Goal: Information Seeking & Learning: Learn about a topic

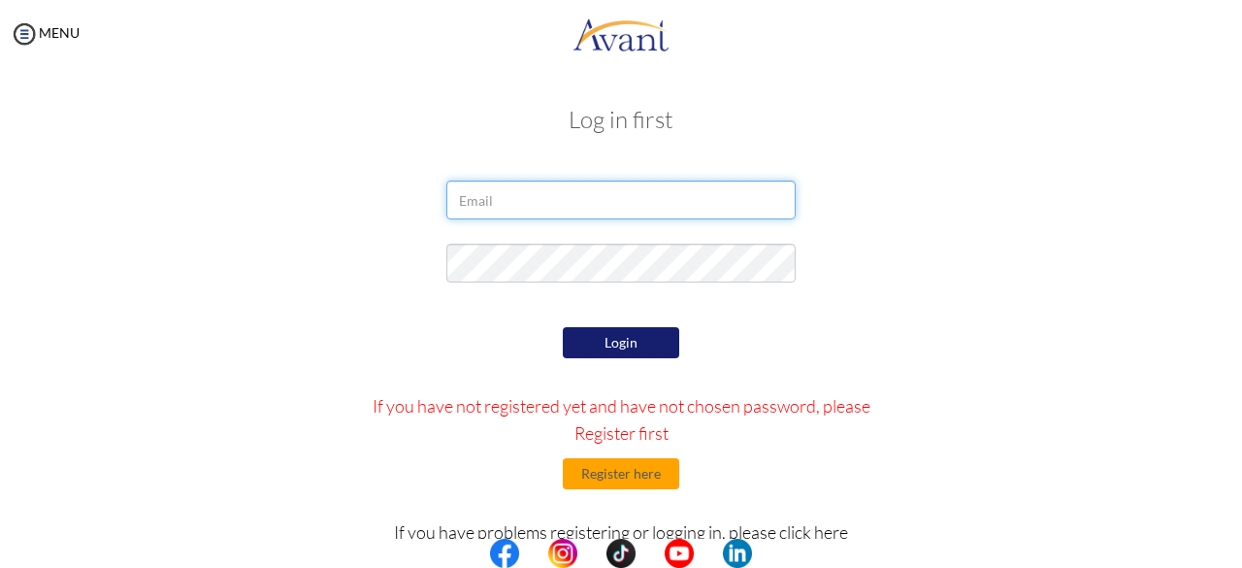
click at [508, 192] on input "email" at bounding box center [620, 200] width 349 height 39
type input "[EMAIL_ADDRESS][DOMAIN_NAME]"
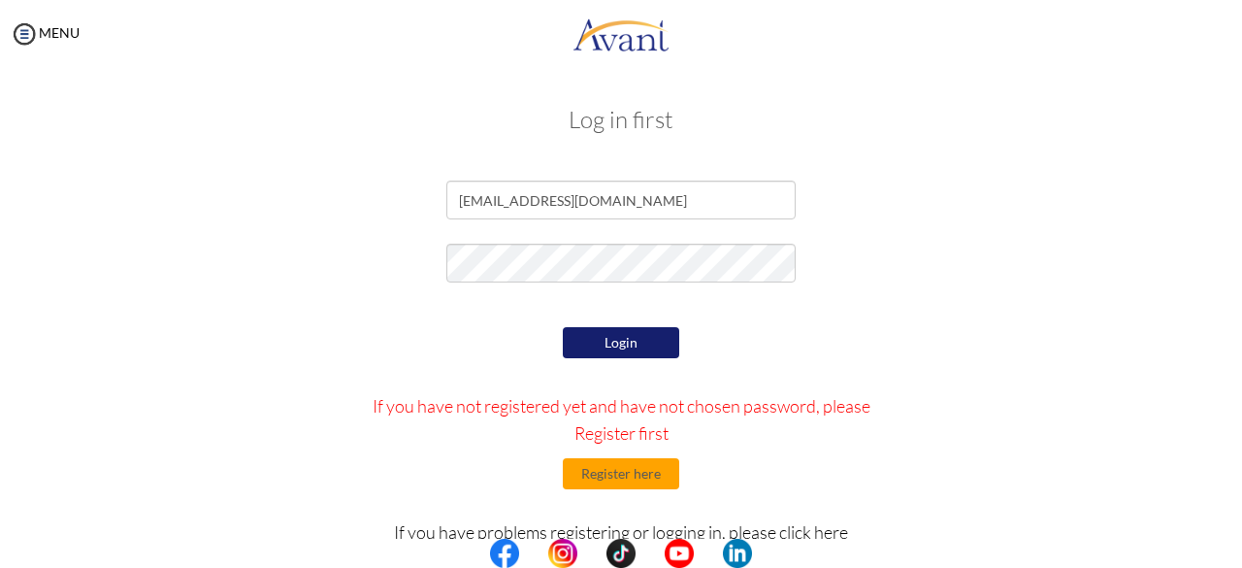
click at [626, 346] on button "Login" at bounding box center [621, 342] width 116 height 31
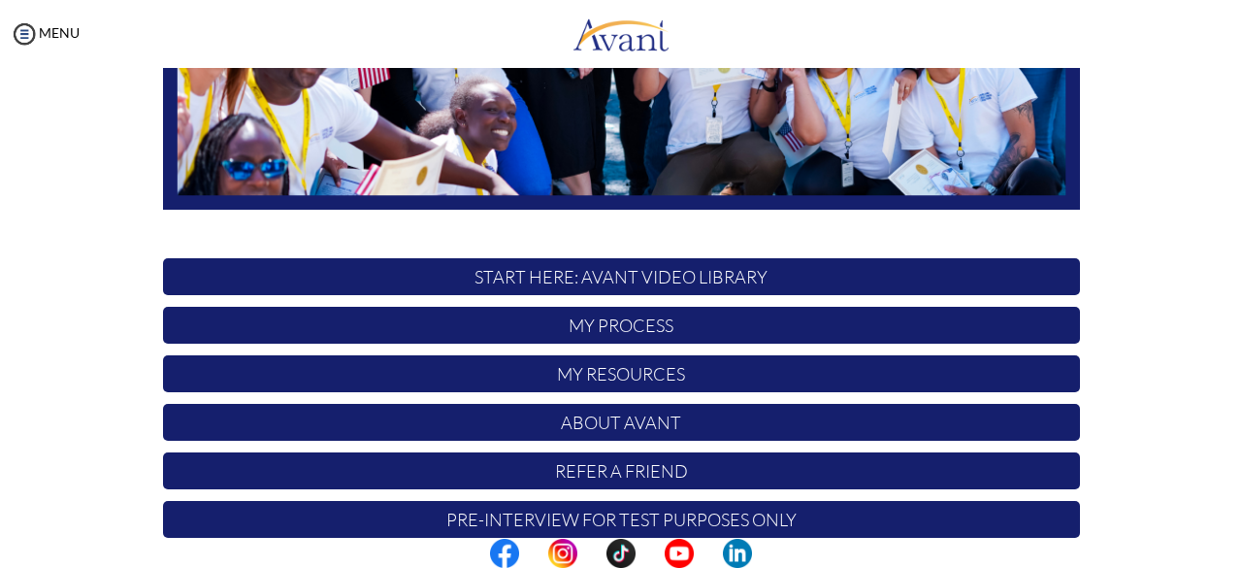
scroll to position [511, 0]
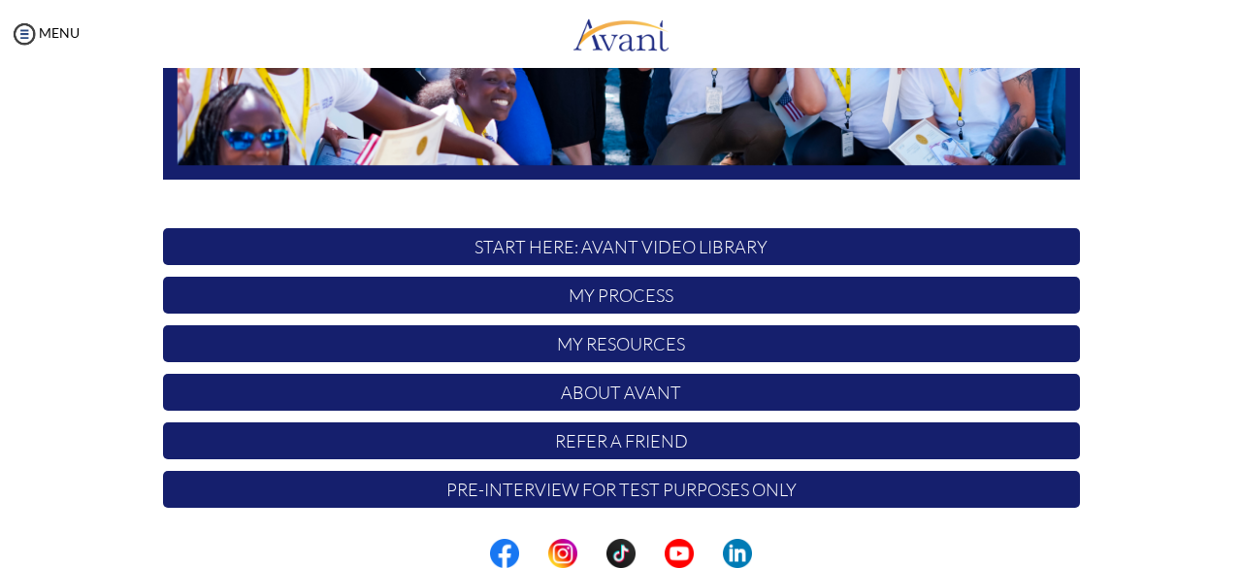
click at [658, 390] on p "About Avant" at bounding box center [621, 392] width 917 height 37
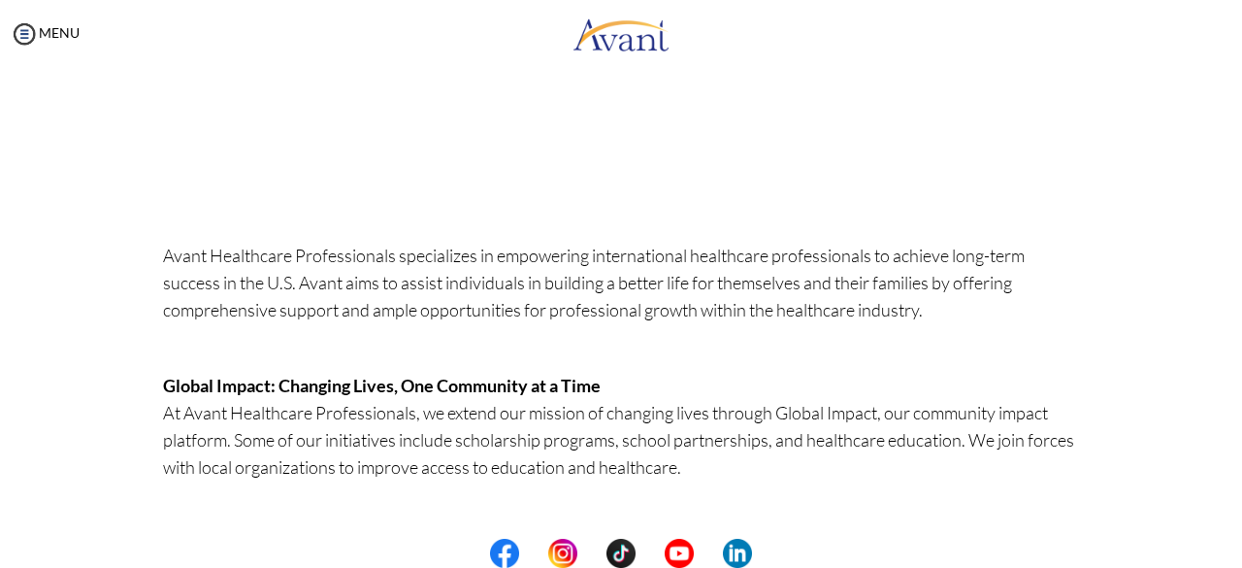
scroll to position [0, 0]
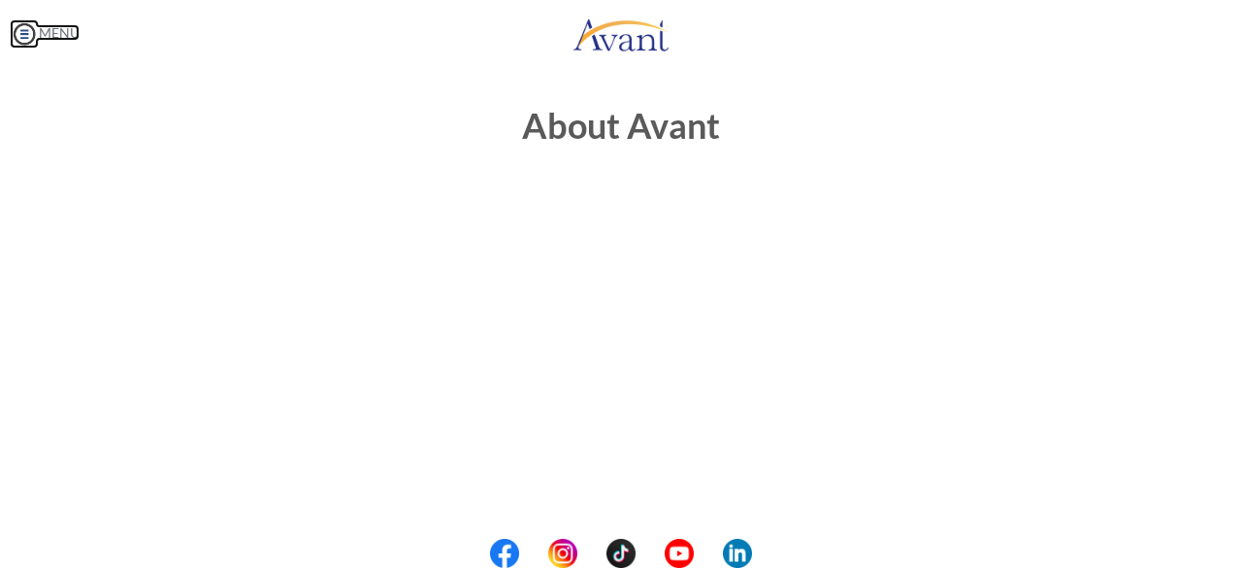
click at [29, 36] on img at bounding box center [24, 33] width 29 height 29
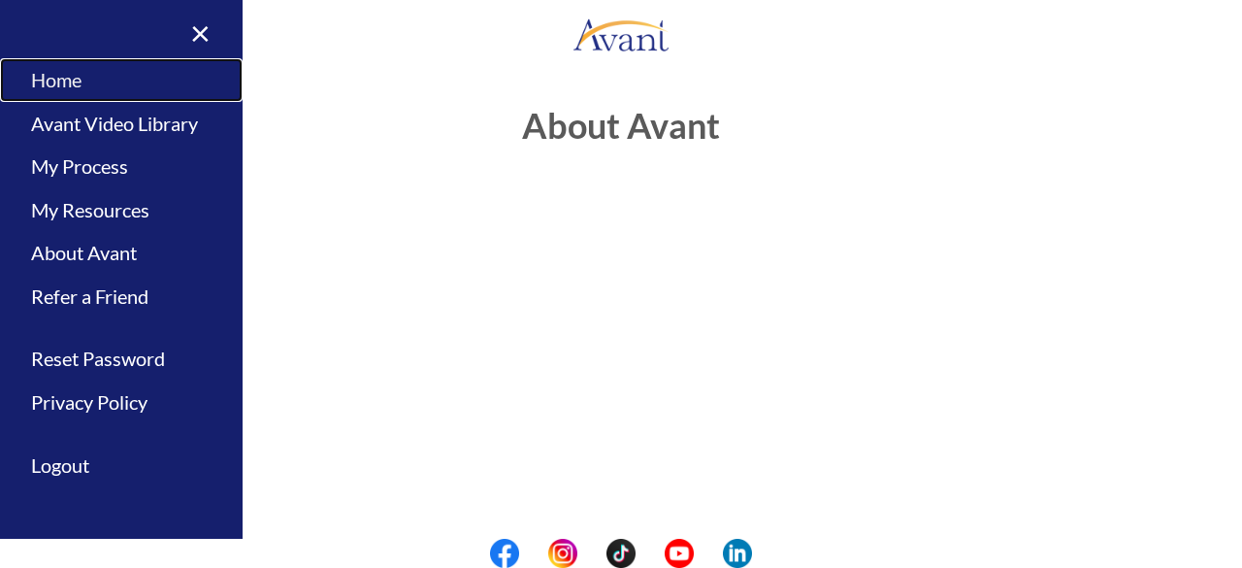
click at [94, 87] on link "Home" at bounding box center [121, 80] width 243 height 44
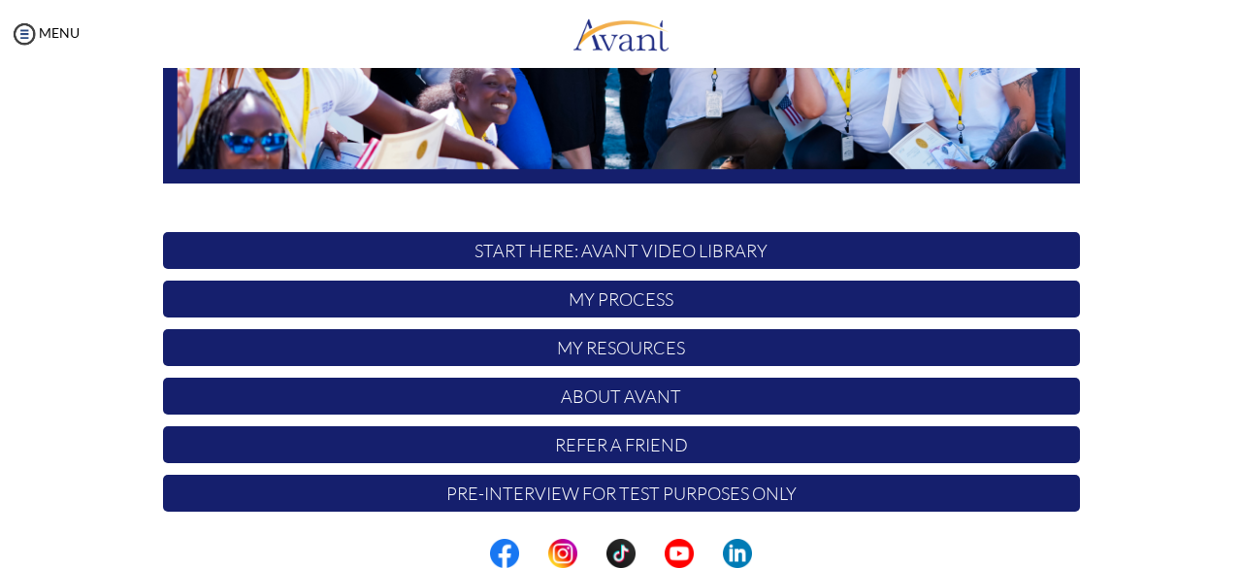
scroll to position [511, 0]
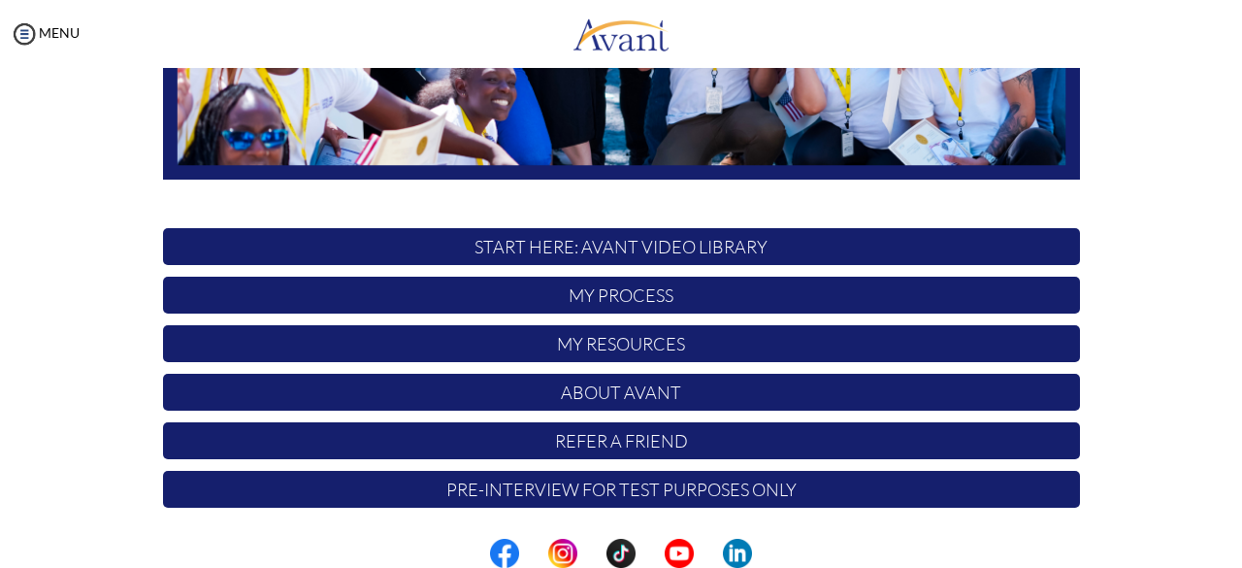
click at [629, 346] on p "My Resources" at bounding box center [621, 343] width 917 height 37
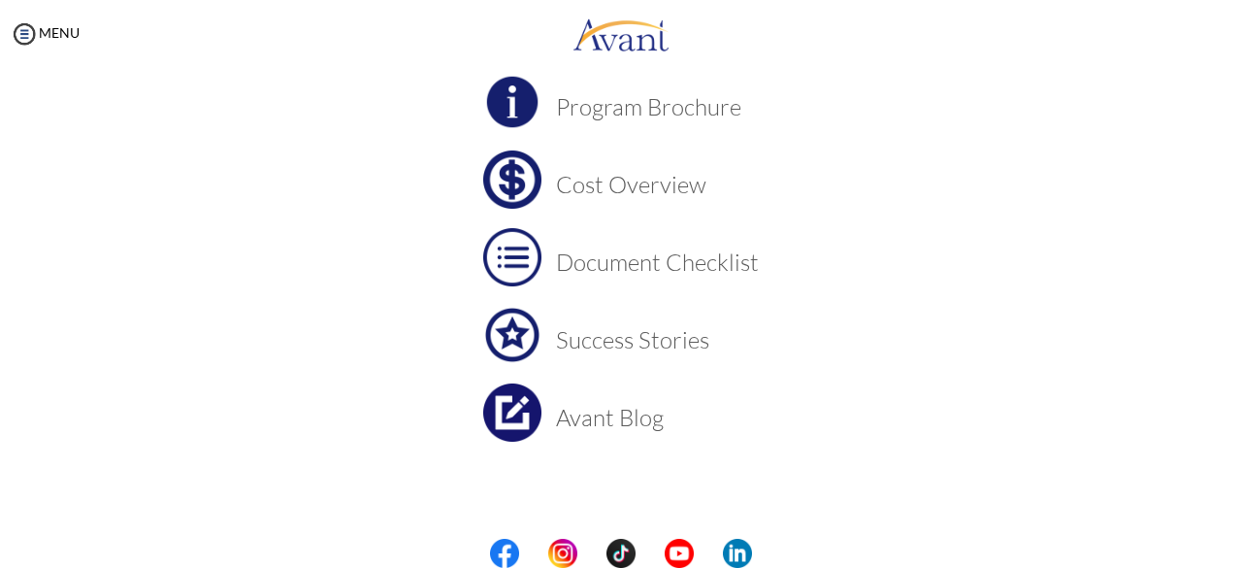
scroll to position [215, 0]
click at [580, 420] on h3 "Avant Blog" at bounding box center [657, 418] width 203 height 25
click at [608, 274] on h3 "Document Checklist" at bounding box center [657, 262] width 203 height 25
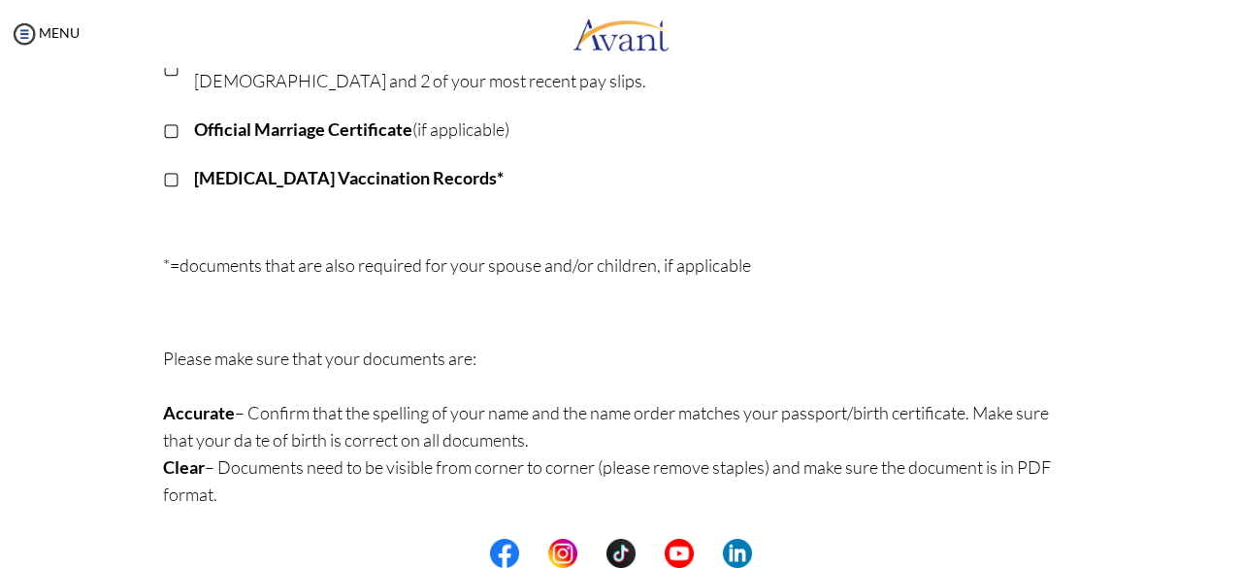
scroll to position [0, 0]
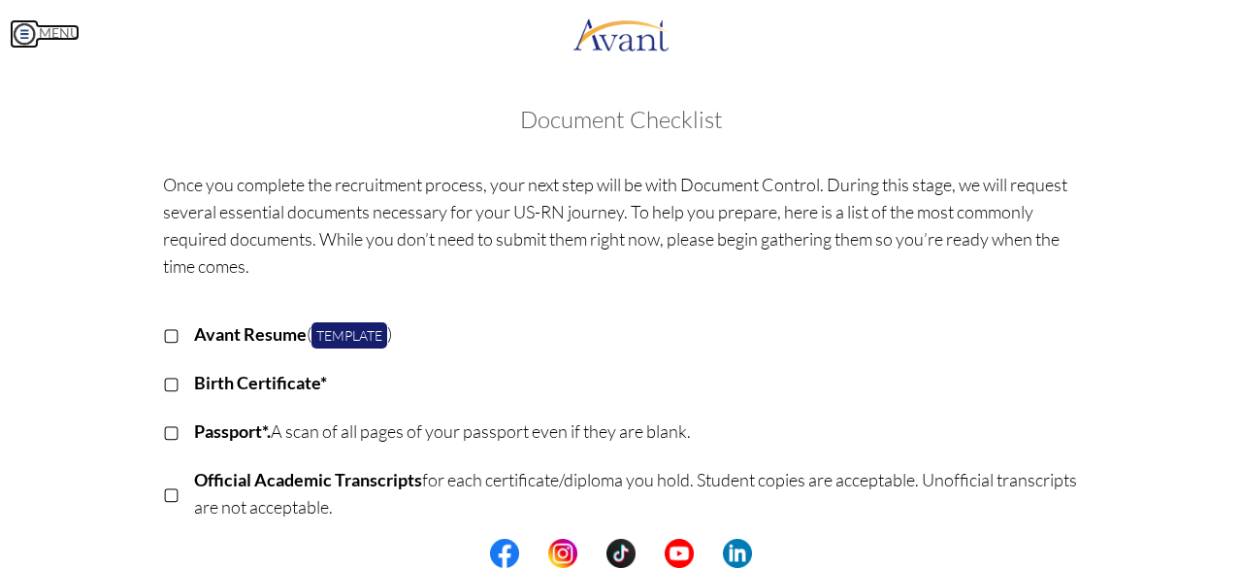
click at [25, 30] on img at bounding box center [24, 33] width 29 height 29
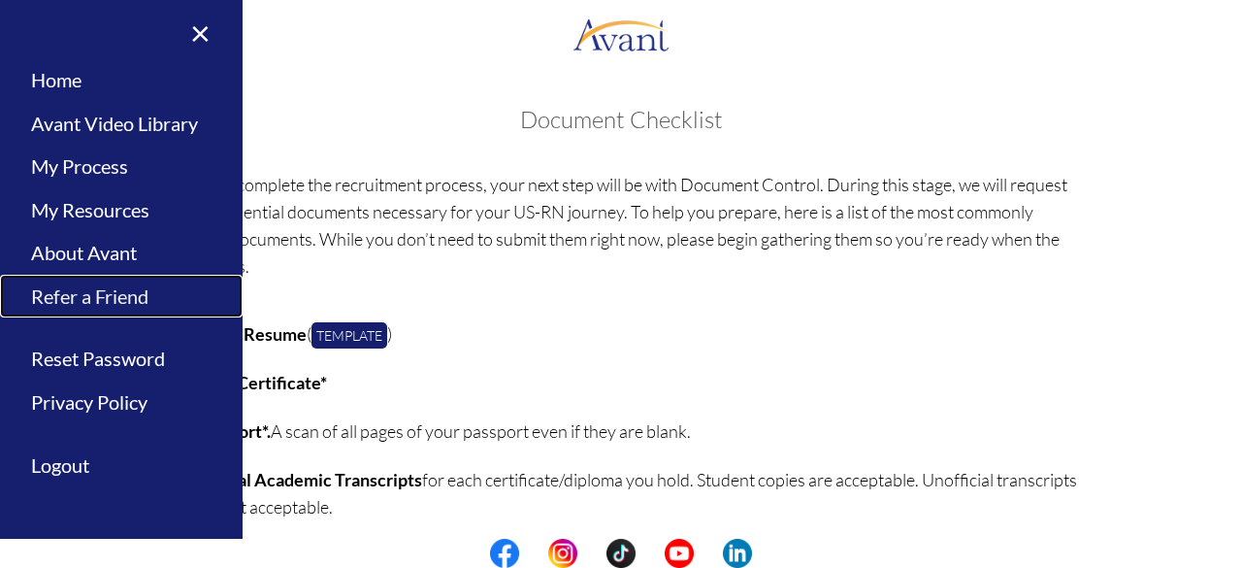
click at [97, 293] on link "Refer a Friend" at bounding box center [121, 297] width 243 height 44
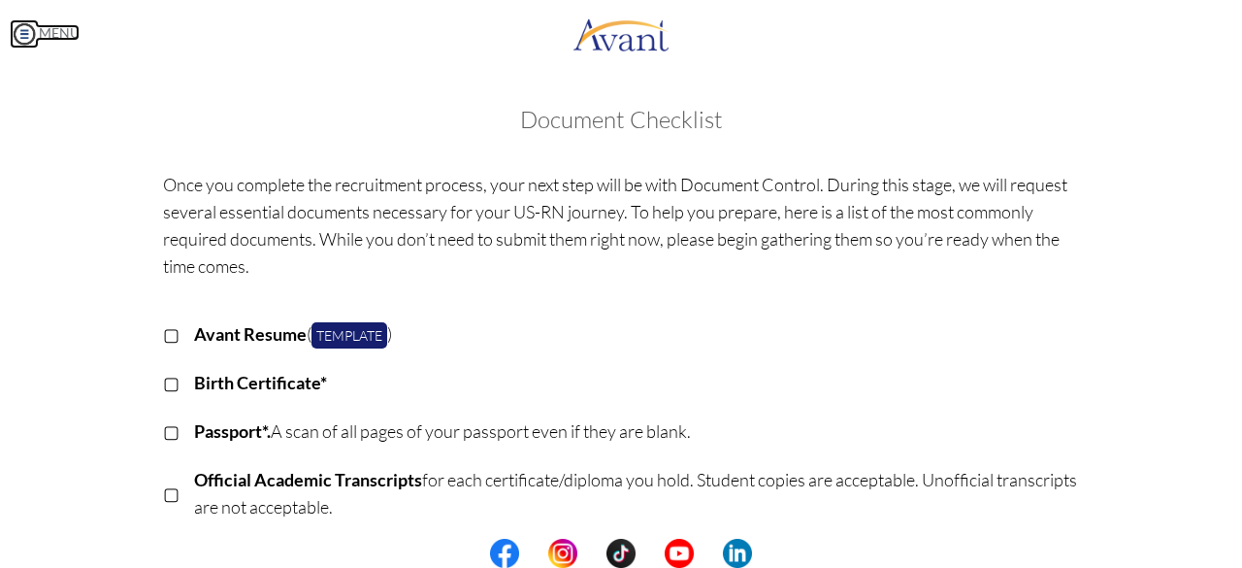
click at [27, 30] on img at bounding box center [24, 33] width 29 height 29
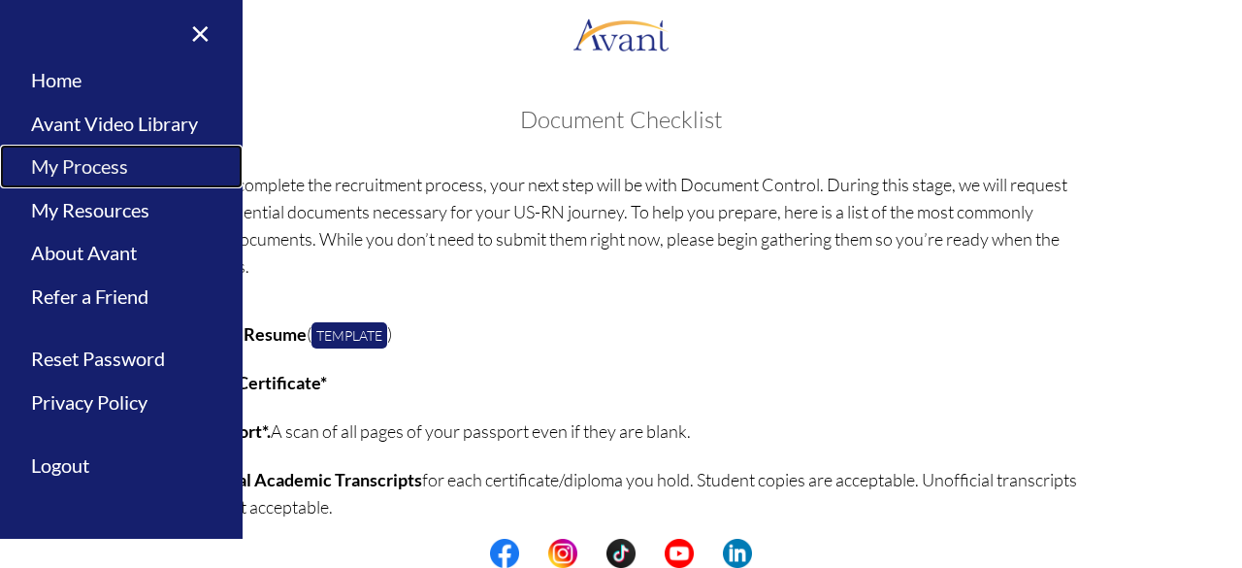
click at [87, 160] on link "My Process" at bounding box center [121, 167] width 243 height 44
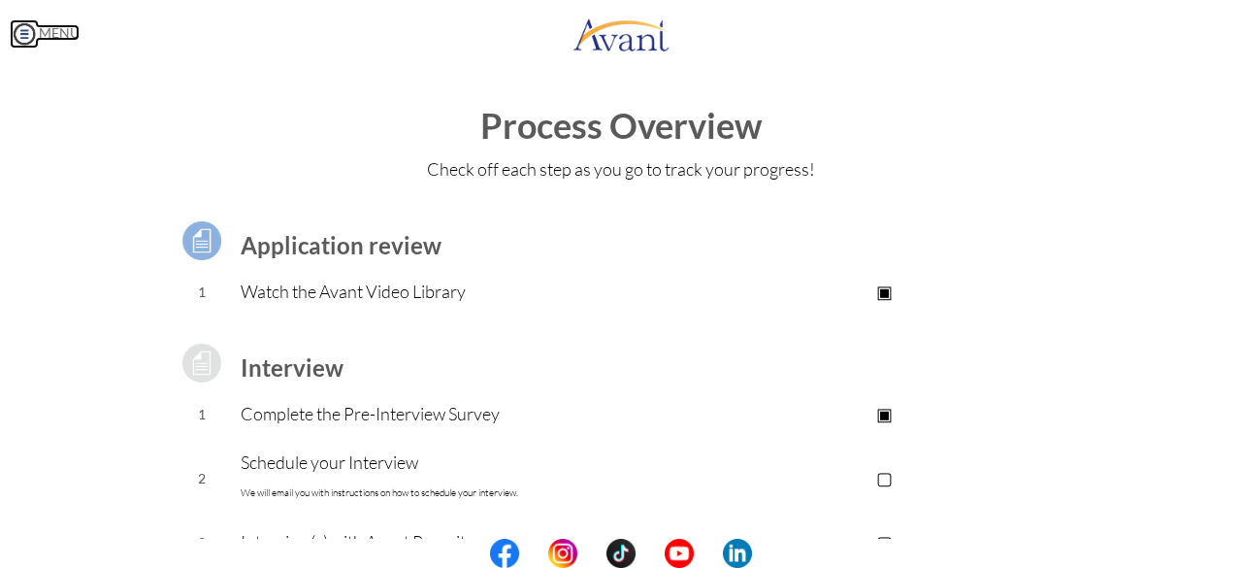
click at [19, 33] on img at bounding box center [24, 33] width 29 height 29
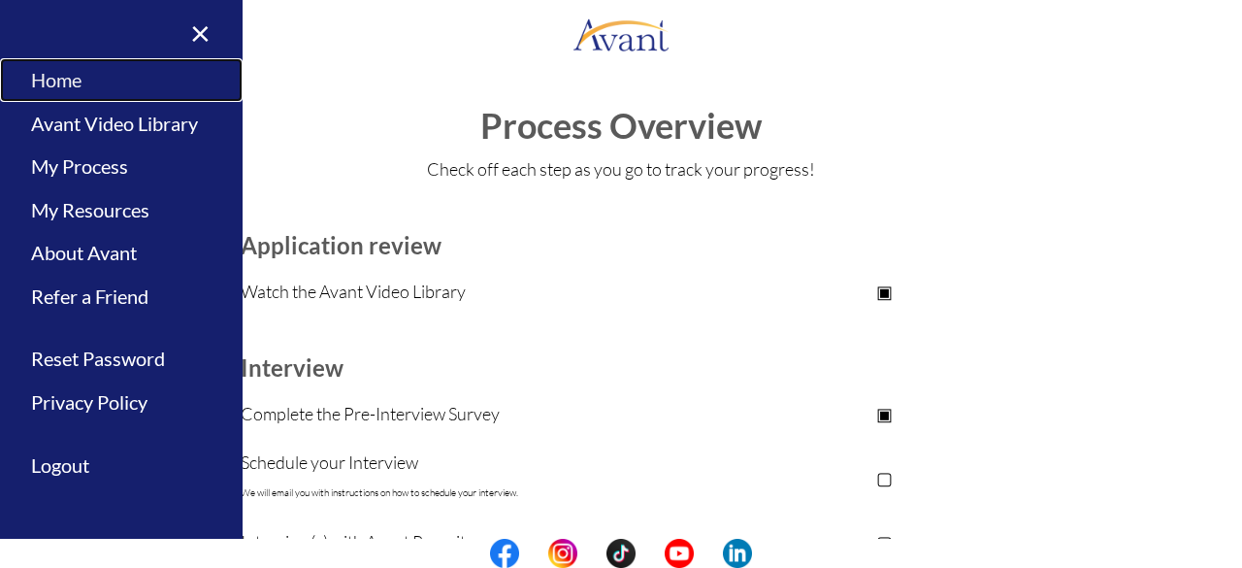
click at [59, 81] on link "Home" at bounding box center [121, 80] width 243 height 44
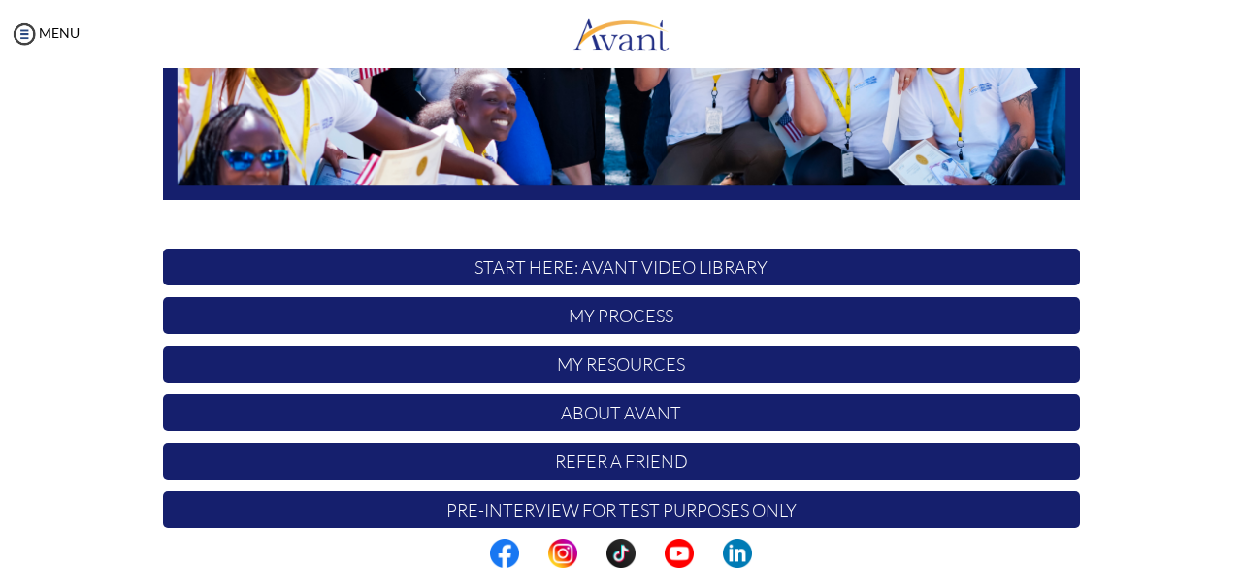
scroll to position [511, 0]
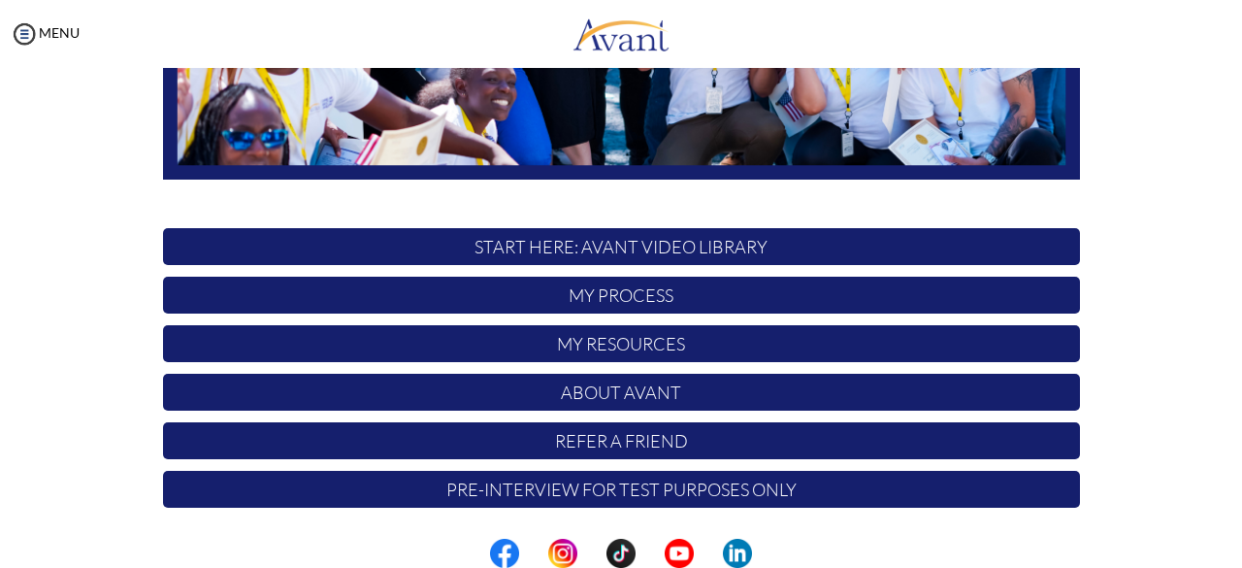
click at [779, 242] on p "START HERE: Avant Video Library" at bounding box center [621, 246] width 917 height 37
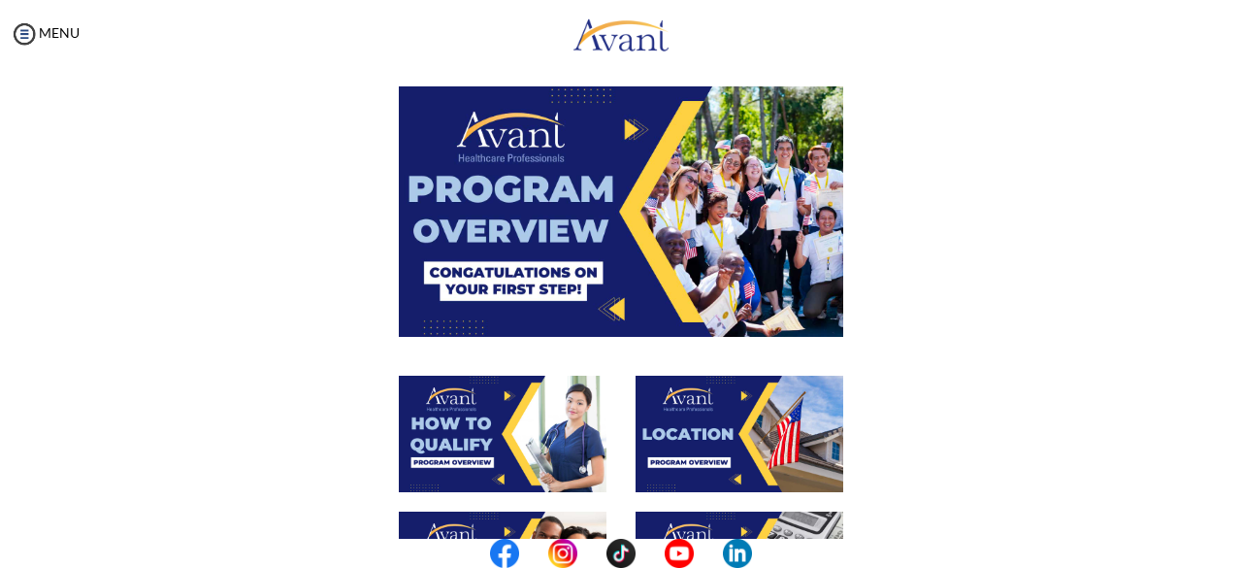
scroll to position [18, 0]
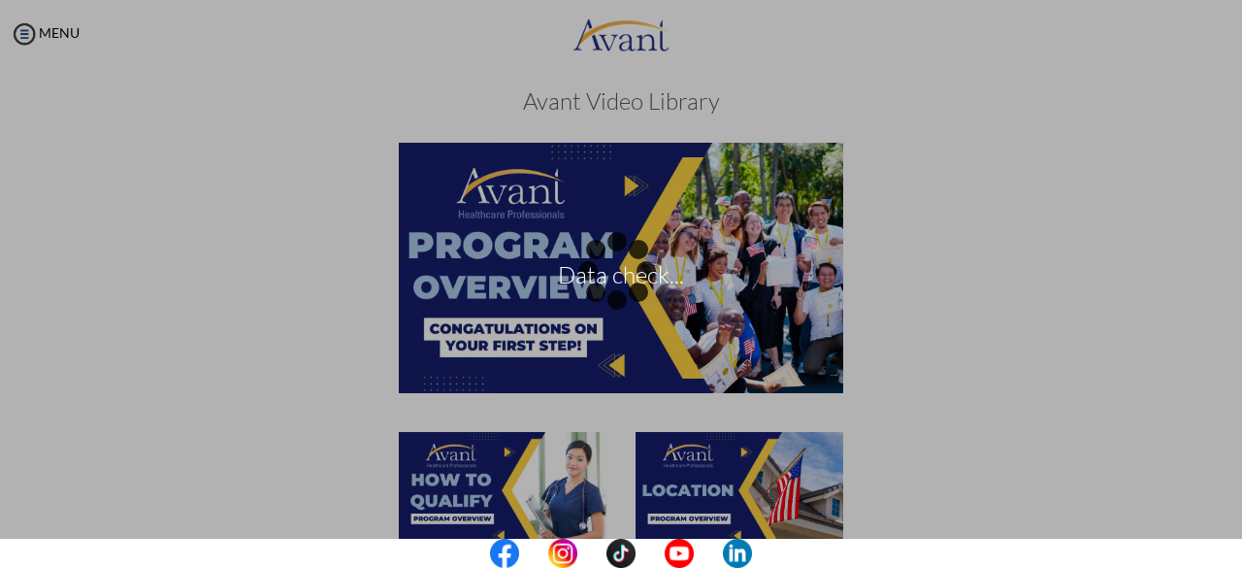
click at [608, 271] on div "Data check..." at bounding box center [621, 284] width 27 height 27
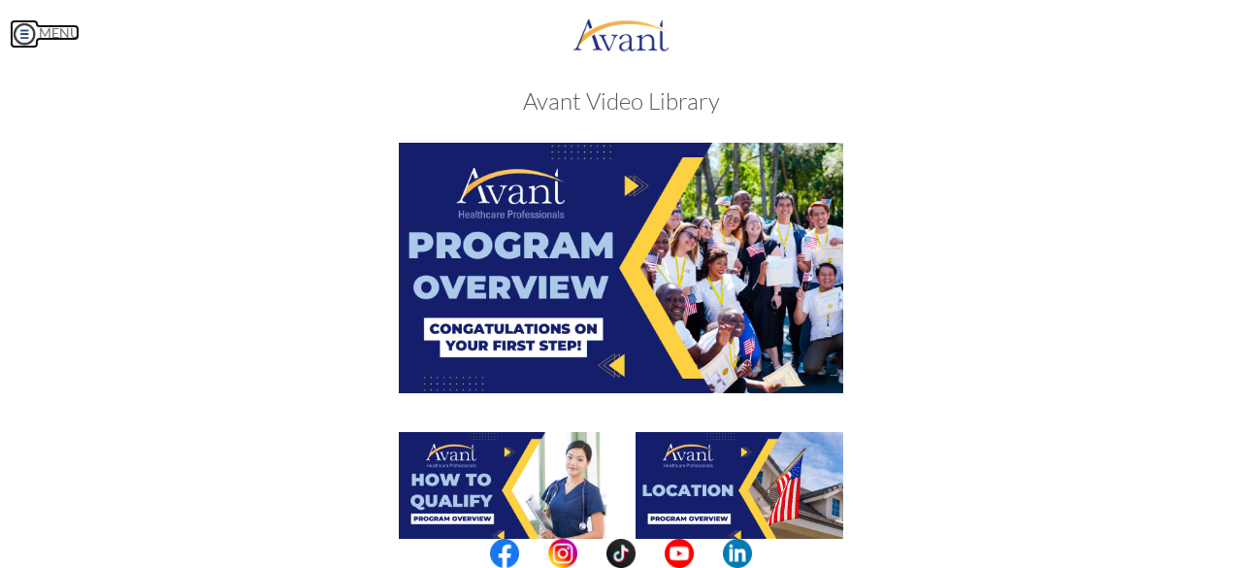
click at [43, 38] on link "MENU" at bounding box center [45, 32] width 70 height 16
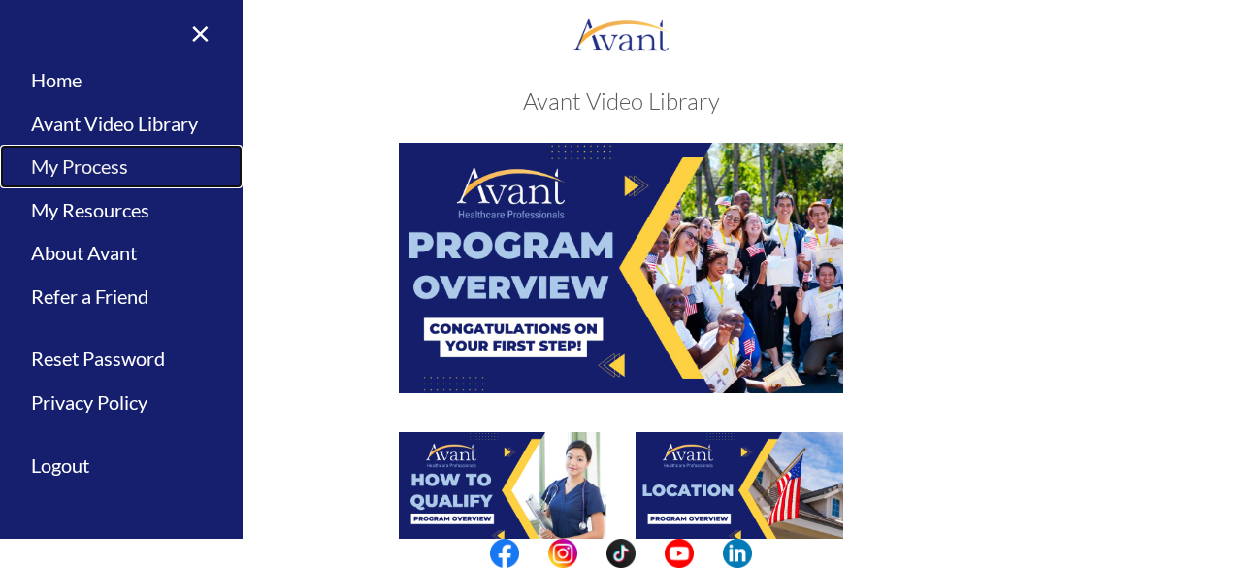
click at [74, 166] on link "My Process" at bounding box center [121, 167] width 243 height 44
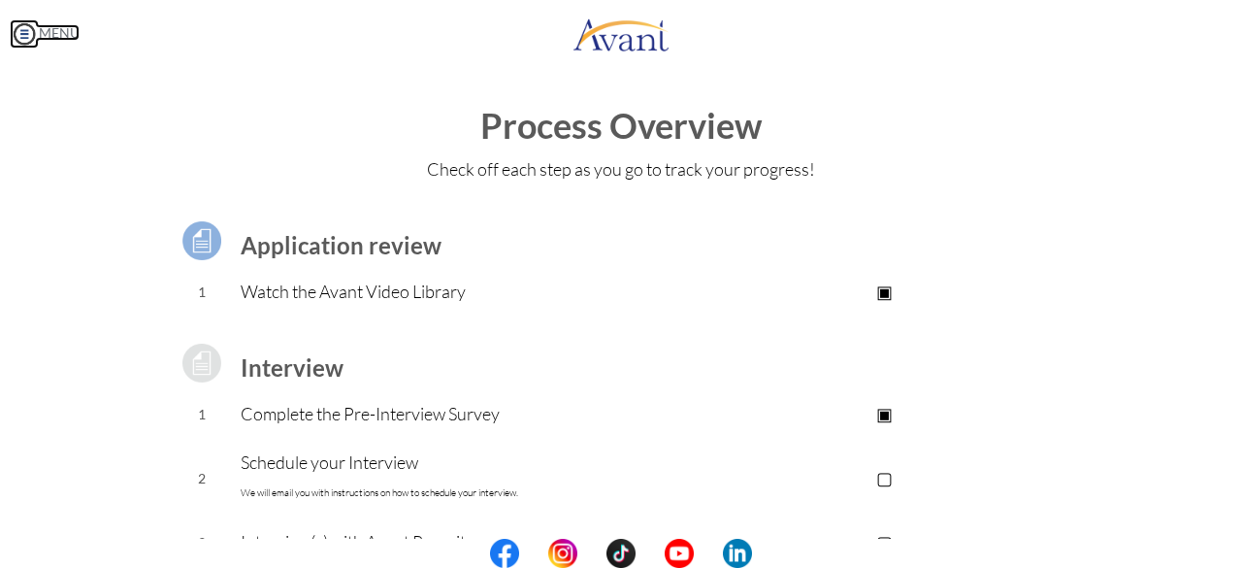
click at [17, 34] on img at bounding box center [24, 33] width 29 height 29
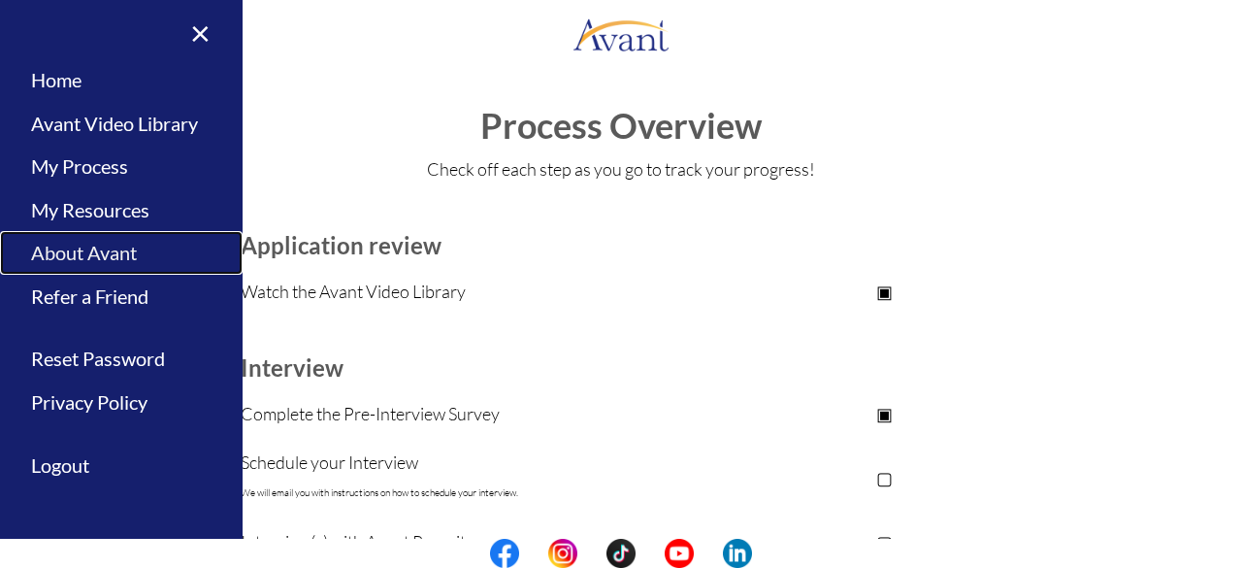
click at [78, 252] on link "About Avant" at bounding box center [121, 253] width 243 height 44
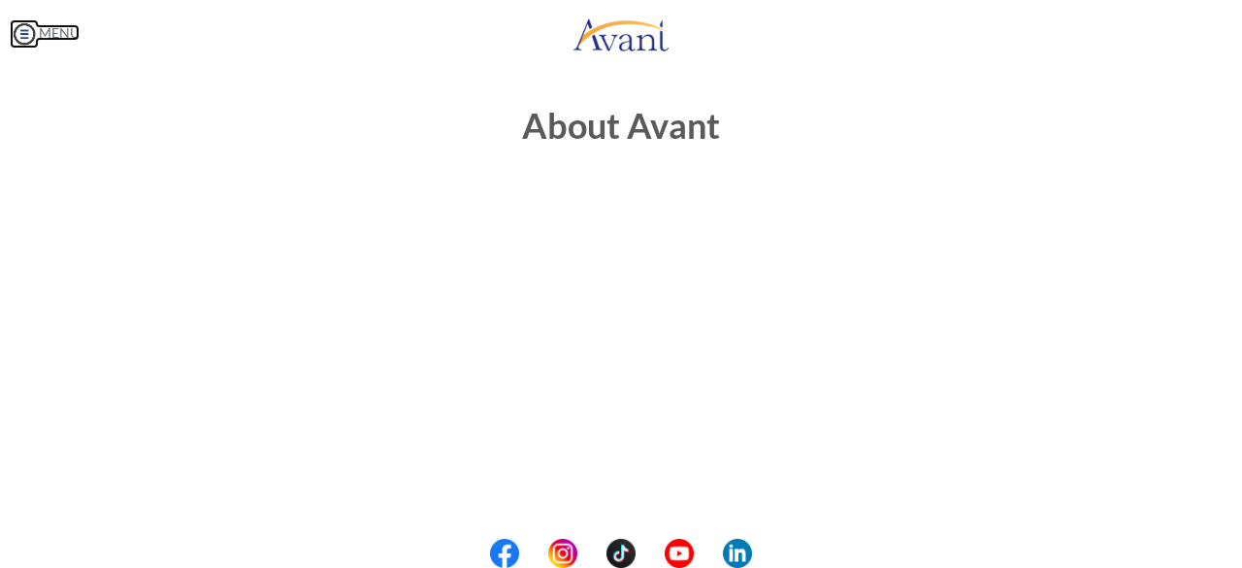
click at [26, 29] on body "Maintenance break. Please come back in 2 hours. MENU My Status What is the next…" at bounding box center [621, 284] width 1242 height 568
click at [26, 30] on img at bounding box center [24, 33] width 29 height 29
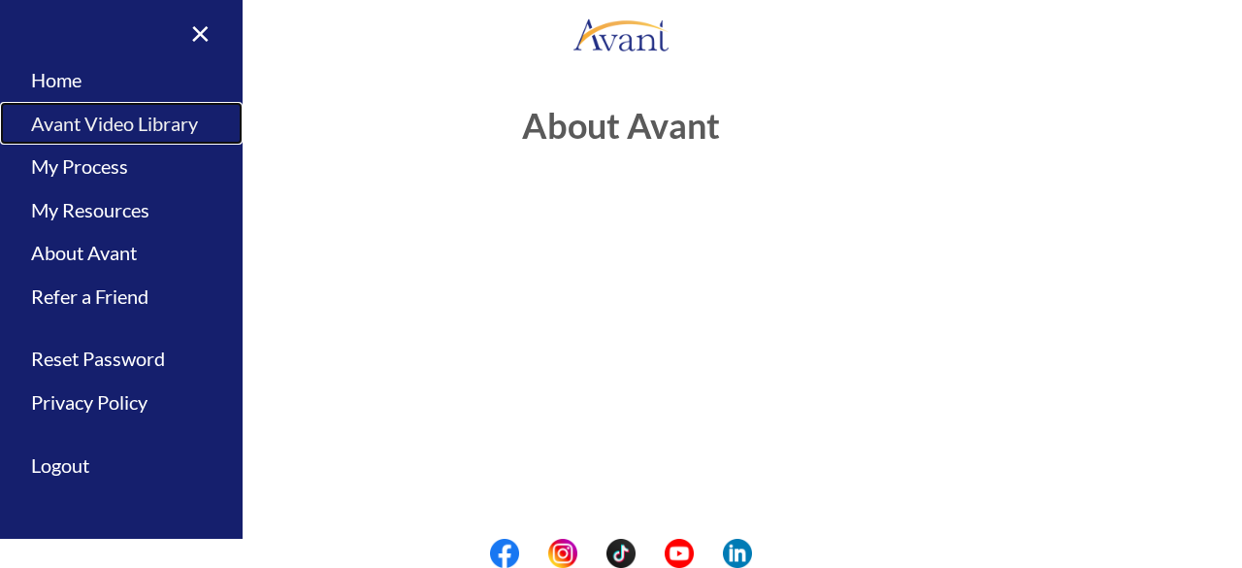
click at [89, 119] on link "Avant Video Library" at bounding box center [121, 124] width 243 height 44
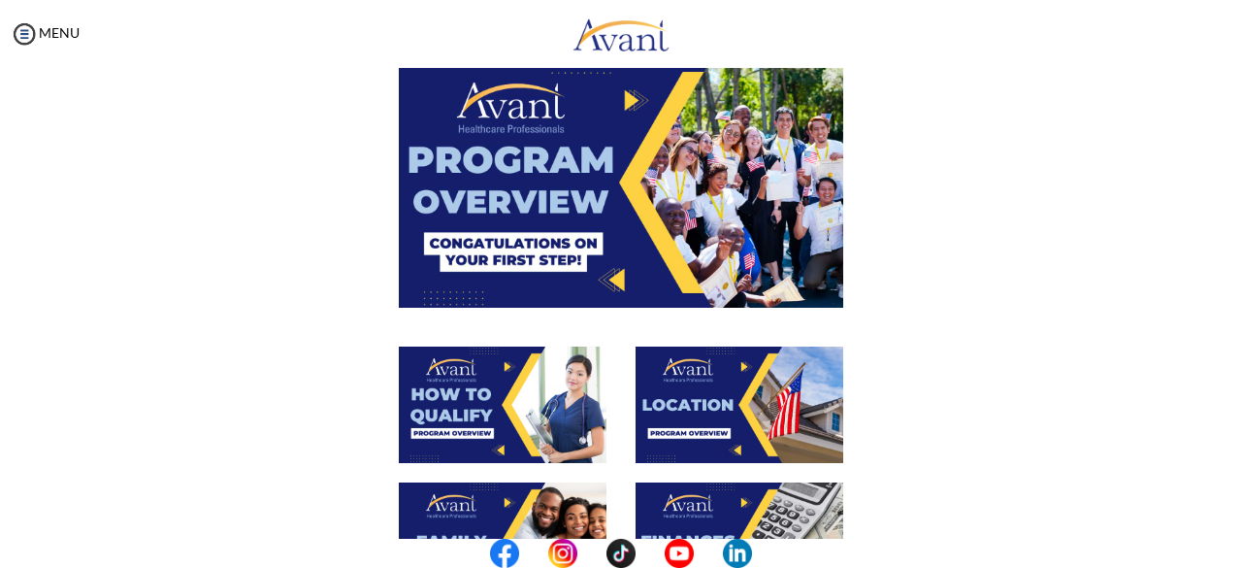
scroll to position [130, 0]
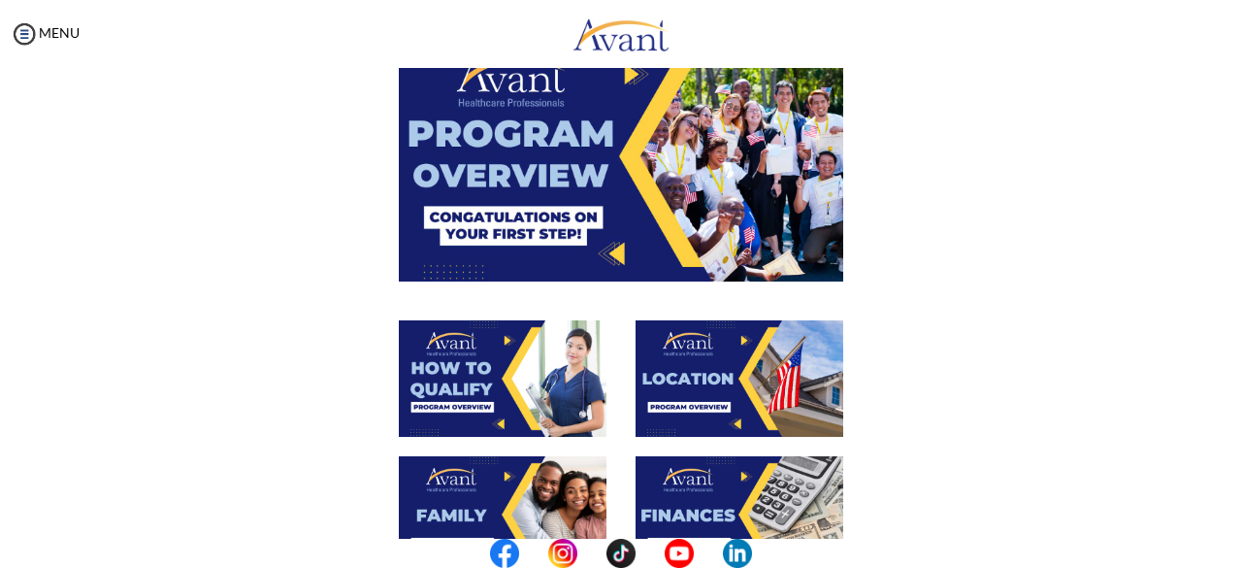
click at [625, 214] on img at bounding box center [621, 155] width 445 height 249
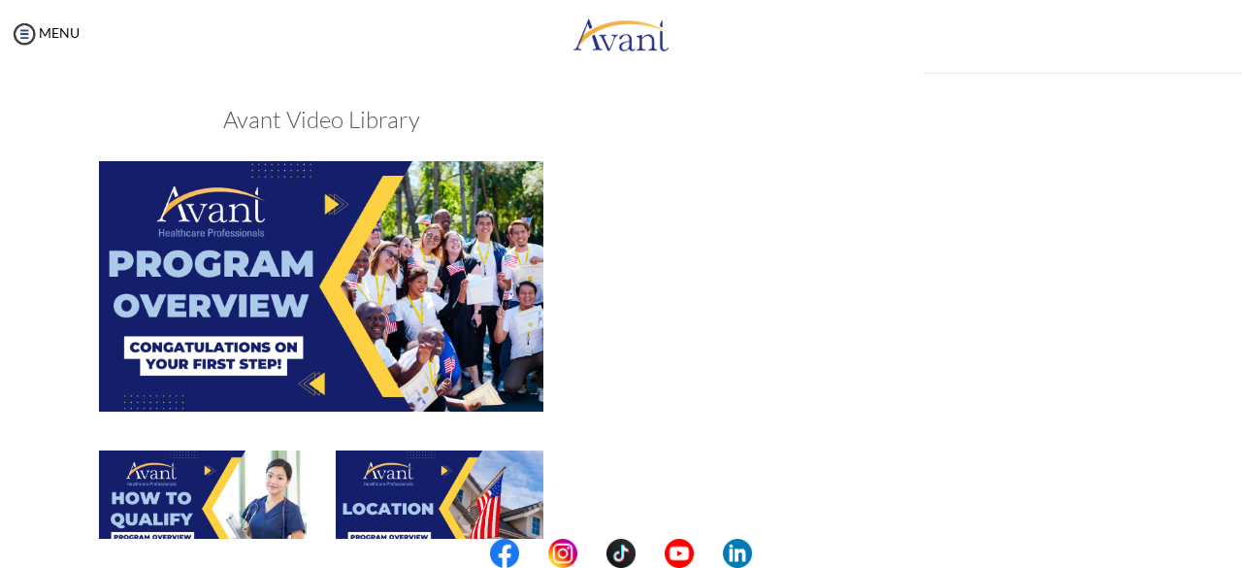
click at [625, 214] on div at bounding box center [322, 305] width 946 height 288
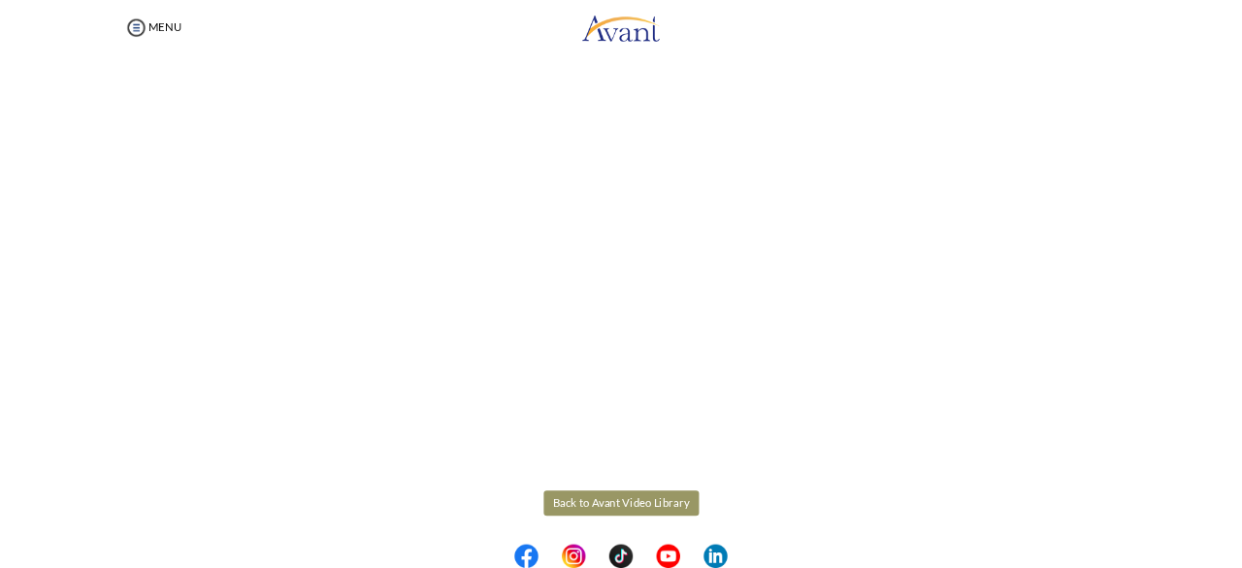
scroll to position [295, 0]
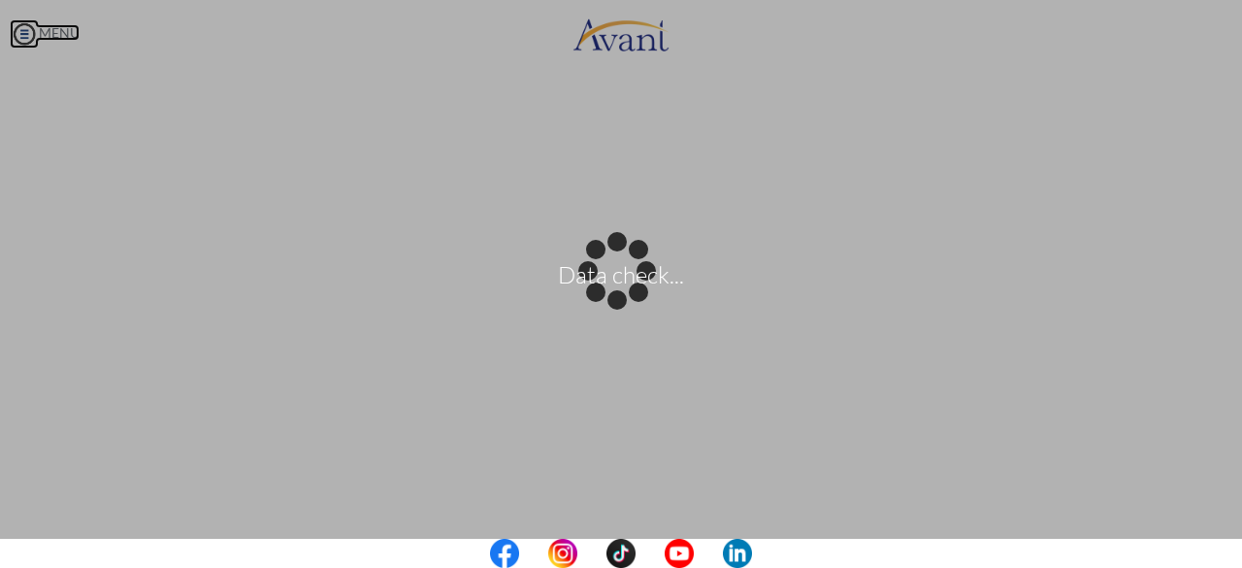
click at [24, 22] on body "Data check... Maintenance break. Please come back in 2 hours. MENU My Status Wh…" at bounding box center [621, 284] width 1242 height 568
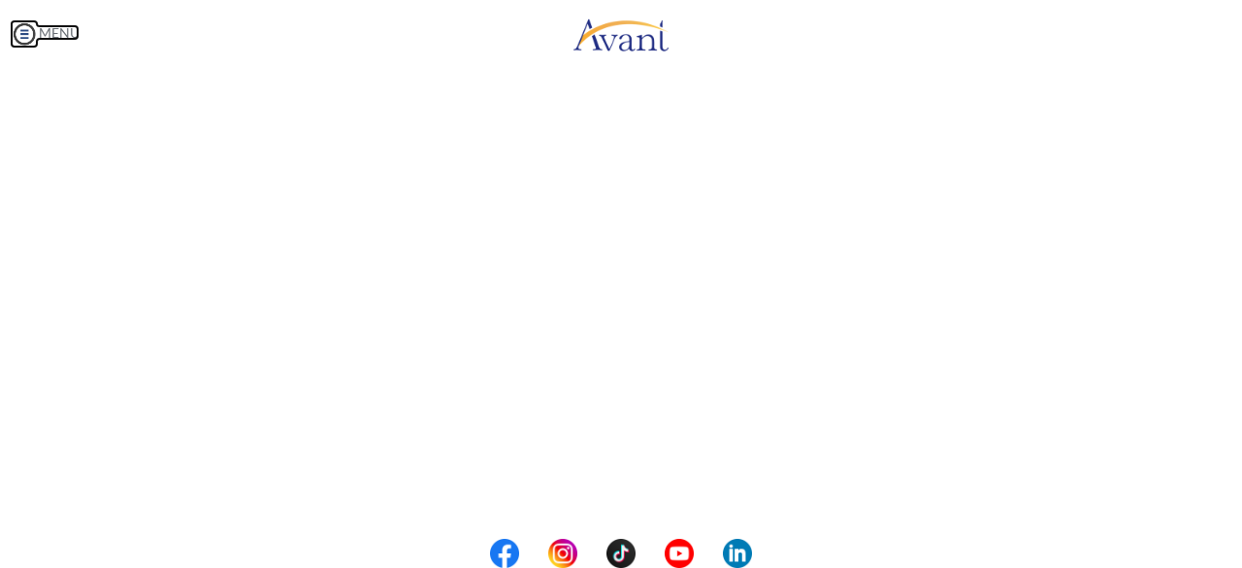
click at [22, 40] on img at bounding box center [24, 33] width 29 height 29
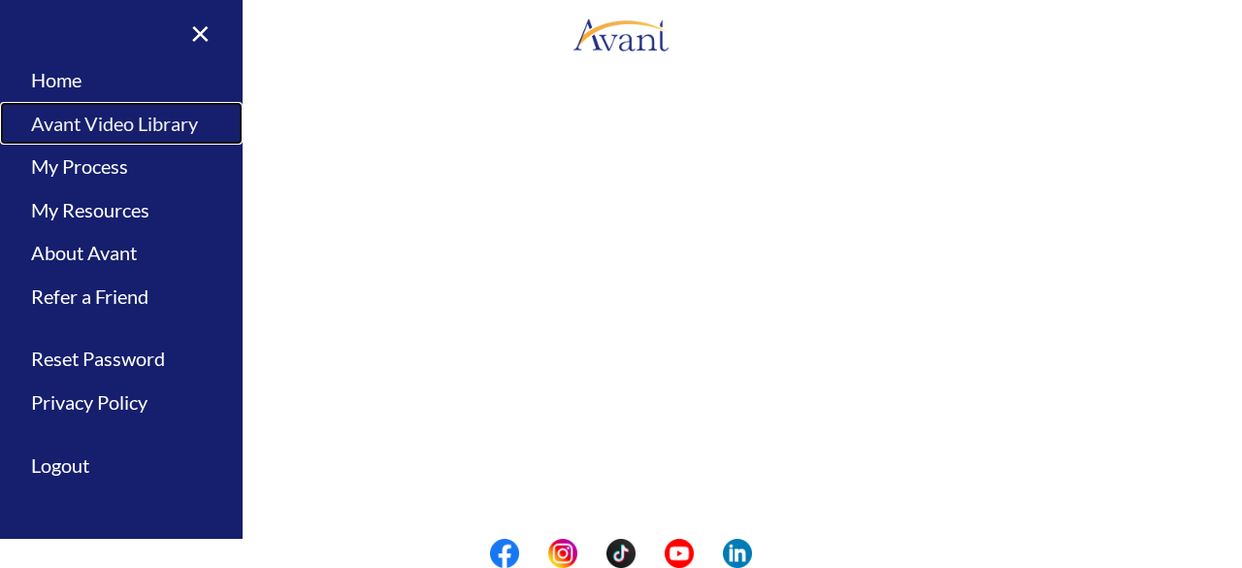
click at [68, 125] on link "Avant Video Library" at bounding box center [121, 124] width 243 height 44
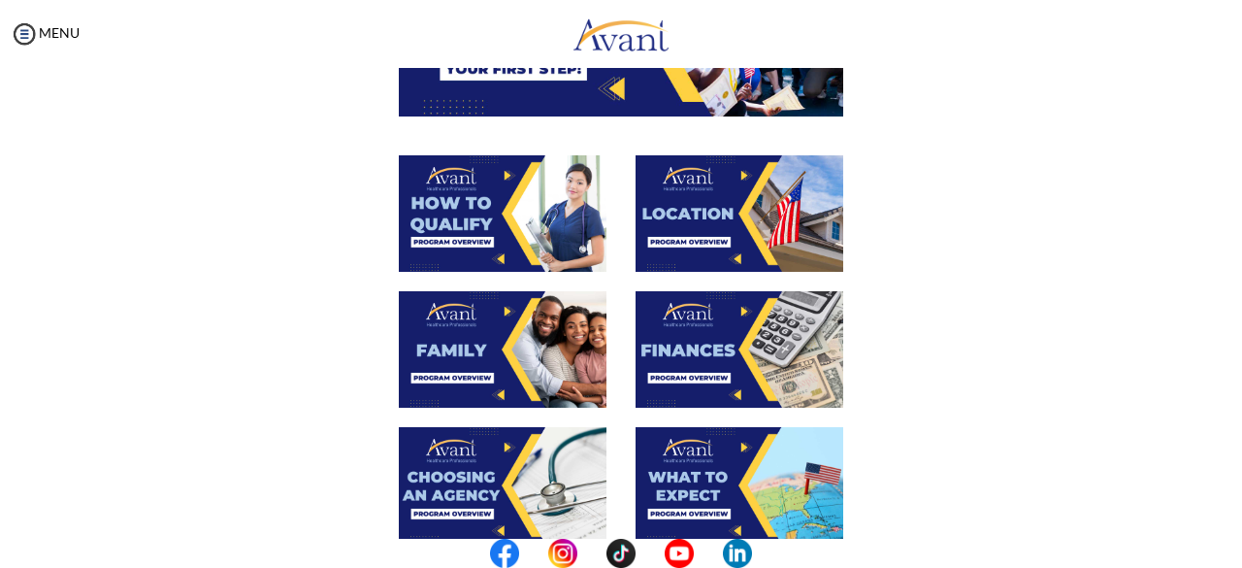
click at [536, 181] on img at bounding box center [503, 213] width 208 height 116
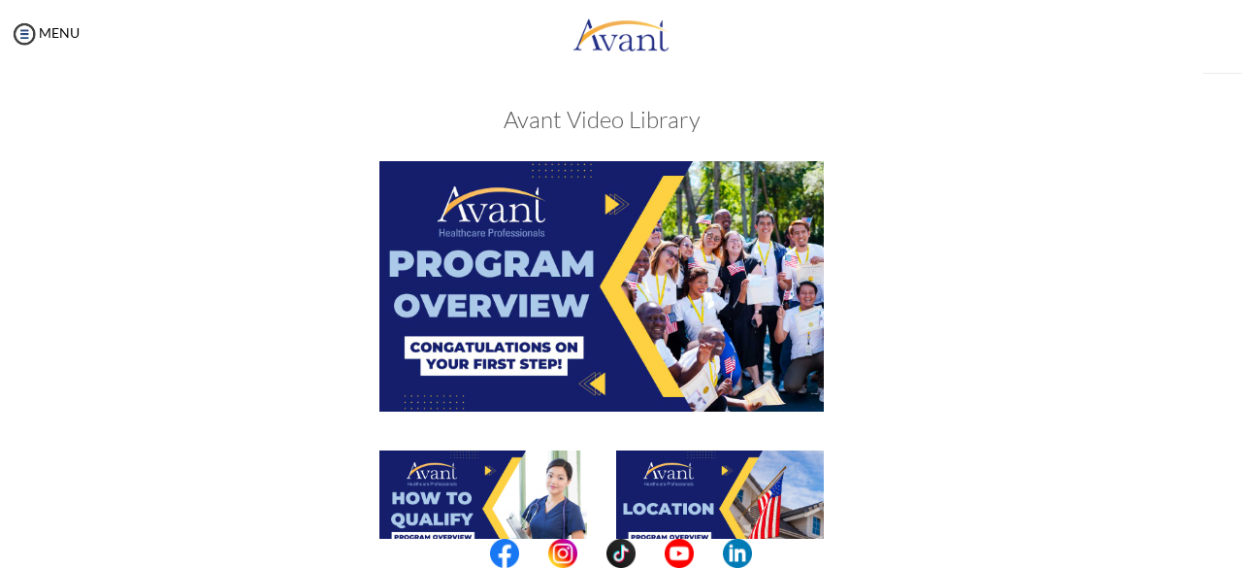
click at [536, 181] on img at bounding box center [601, 285] width 445 height 249
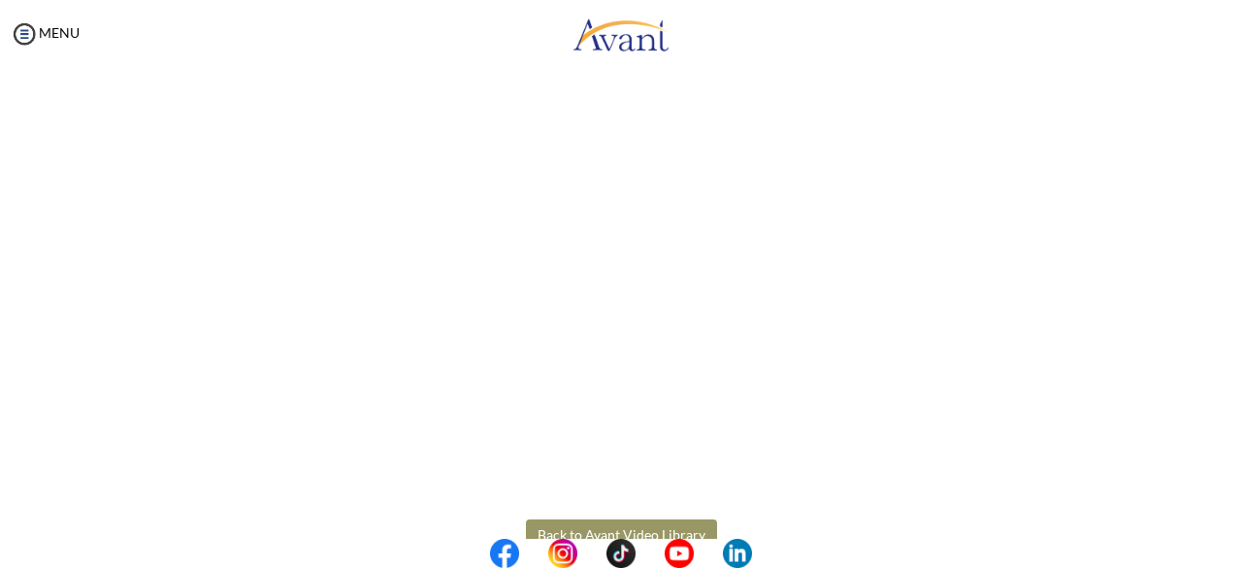
scroll to position [361, 0]
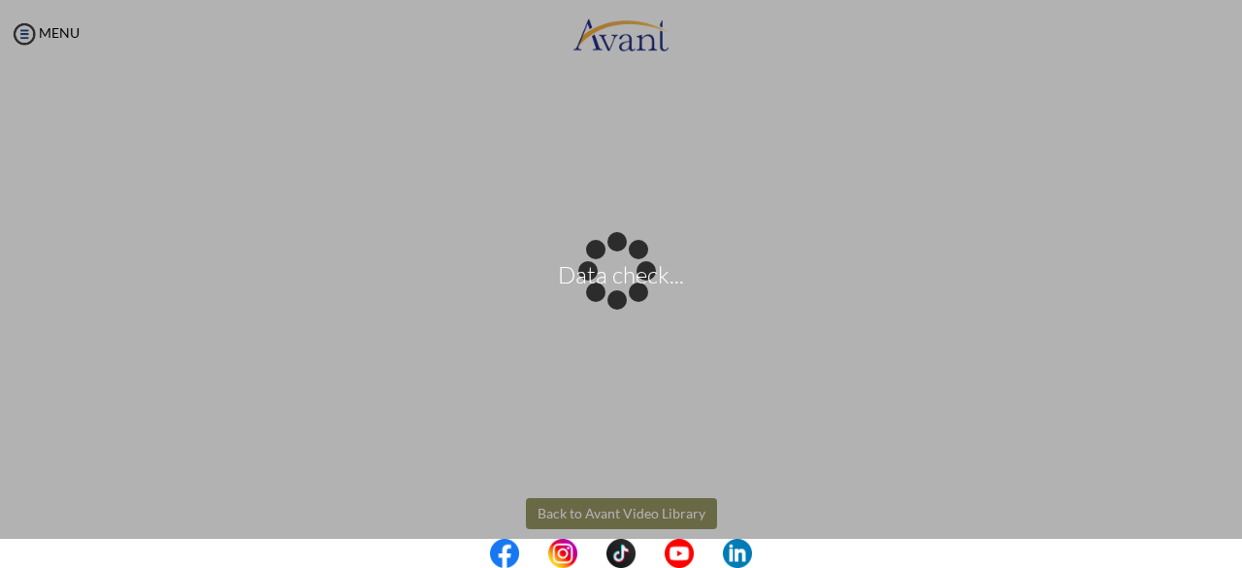
click at [594, 511] on body "Data check... Maintenance break. Please come back in 2 hours. MENU My Status Wh…" at bounding box center [621, 284] width 1242 height 568
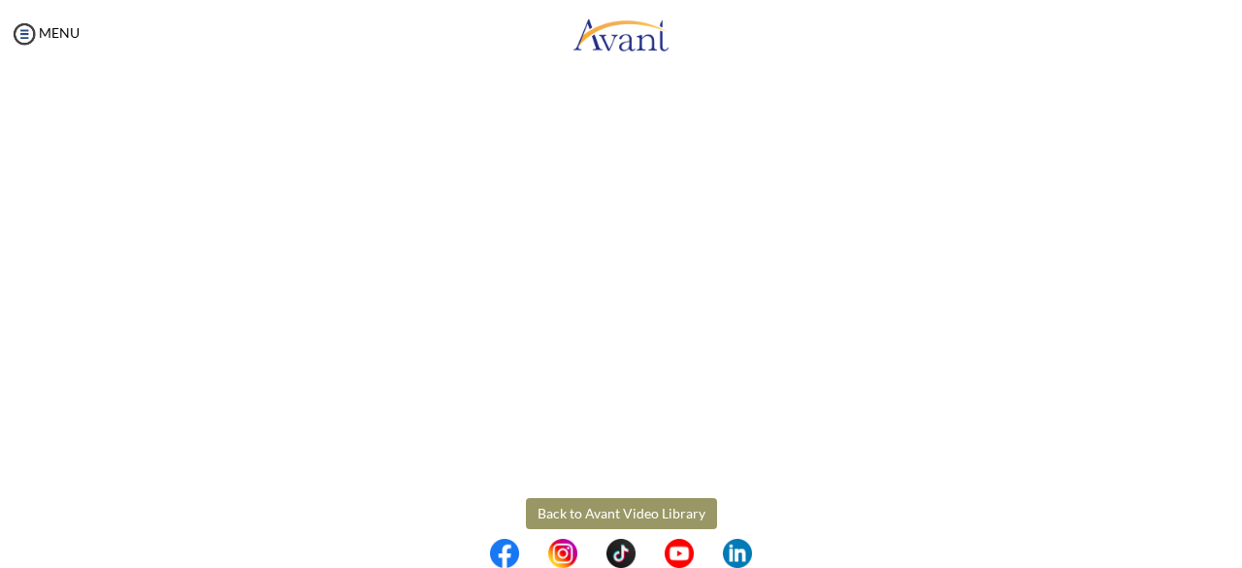
click at [594, 511] on button "Back to Avant Video Library" at bounding box center [621, 513] width 191 height 31
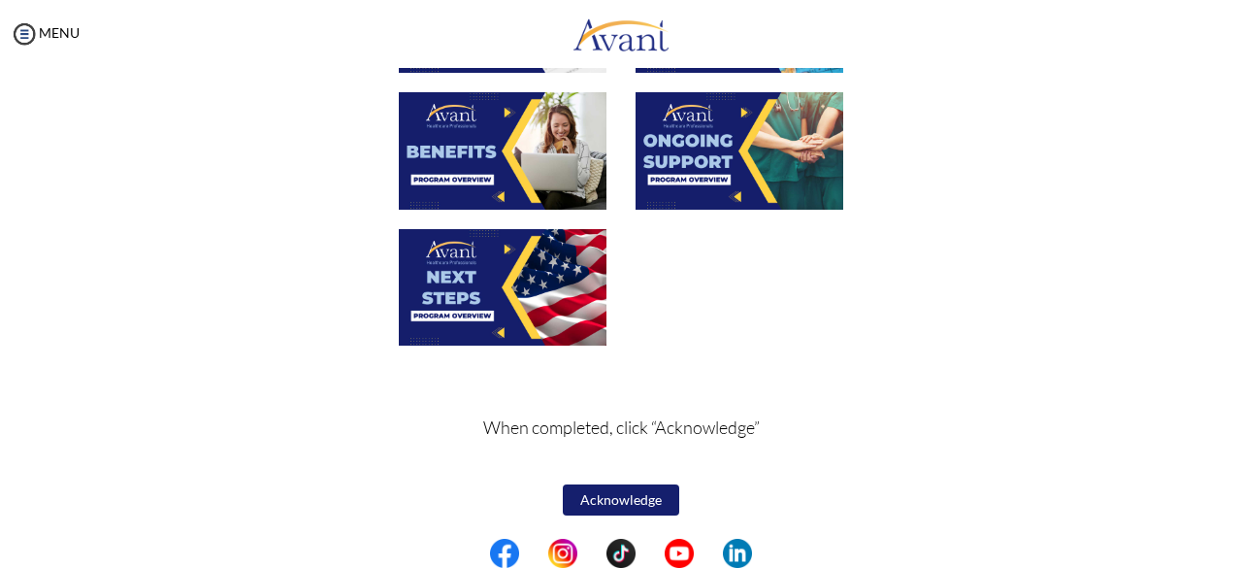
scroll to position [753, 0]
